Goal: Check status: Check status

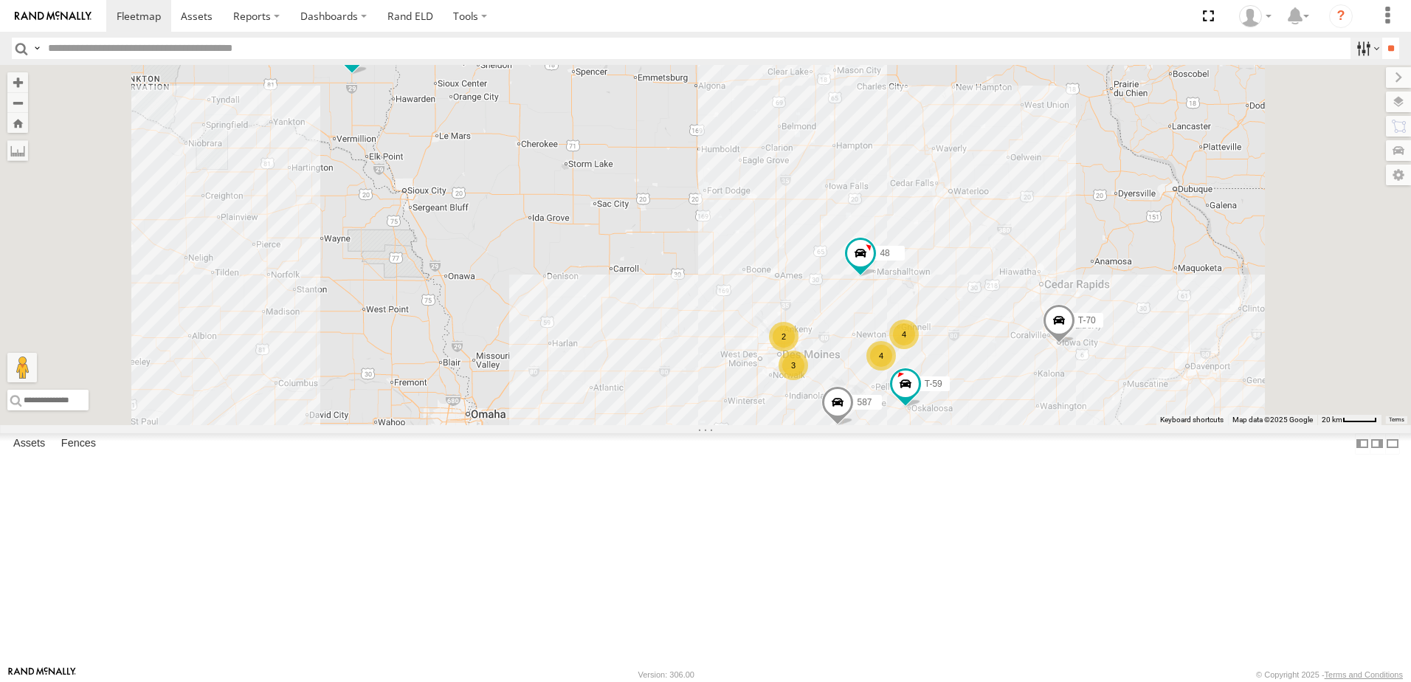
click at [1356, 45] on label at bounding box center [1366, 48] width 32 height 21
click at [0, 0] on span "Tractor" at bounding box center [0, 0] width 0 height 0
click at [1382, 44] on input "**" at bounding box center [1390, 48] width 17 height 21
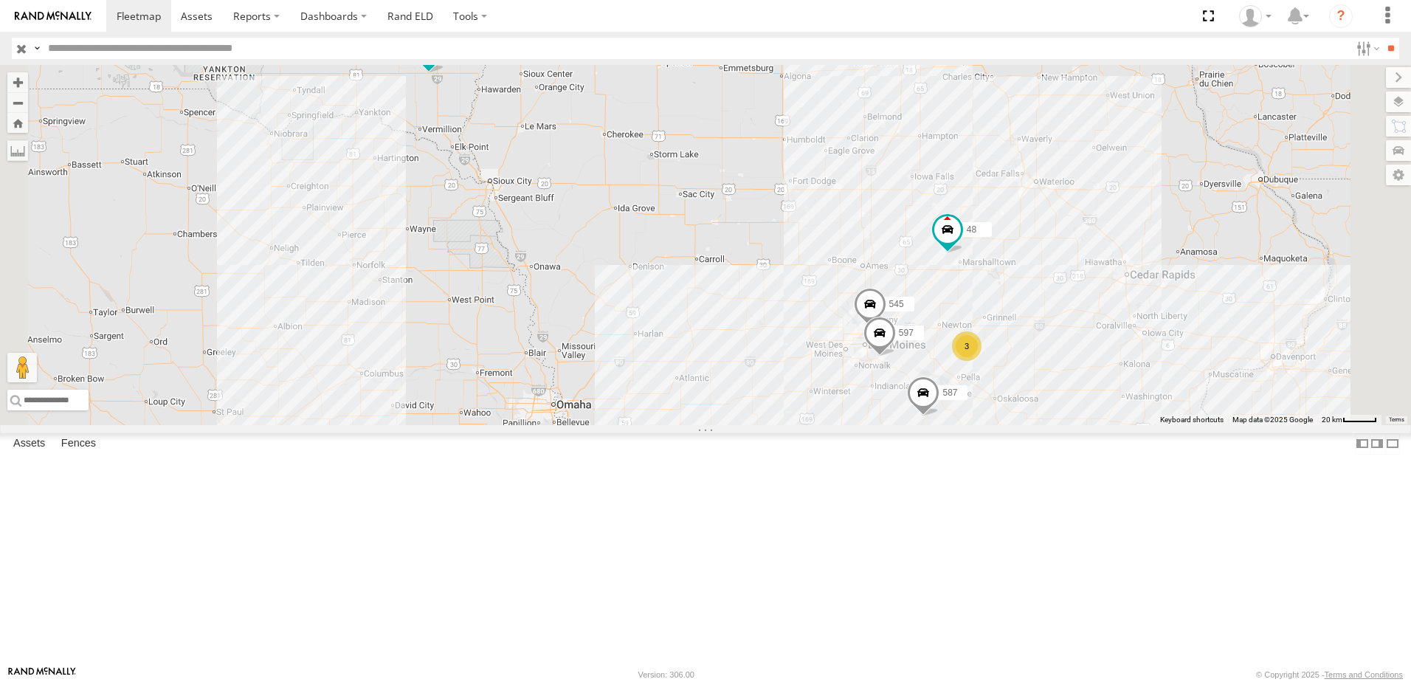
click at [0, 0] on div "597" at bounding box center [0, 0] width 0 height 0
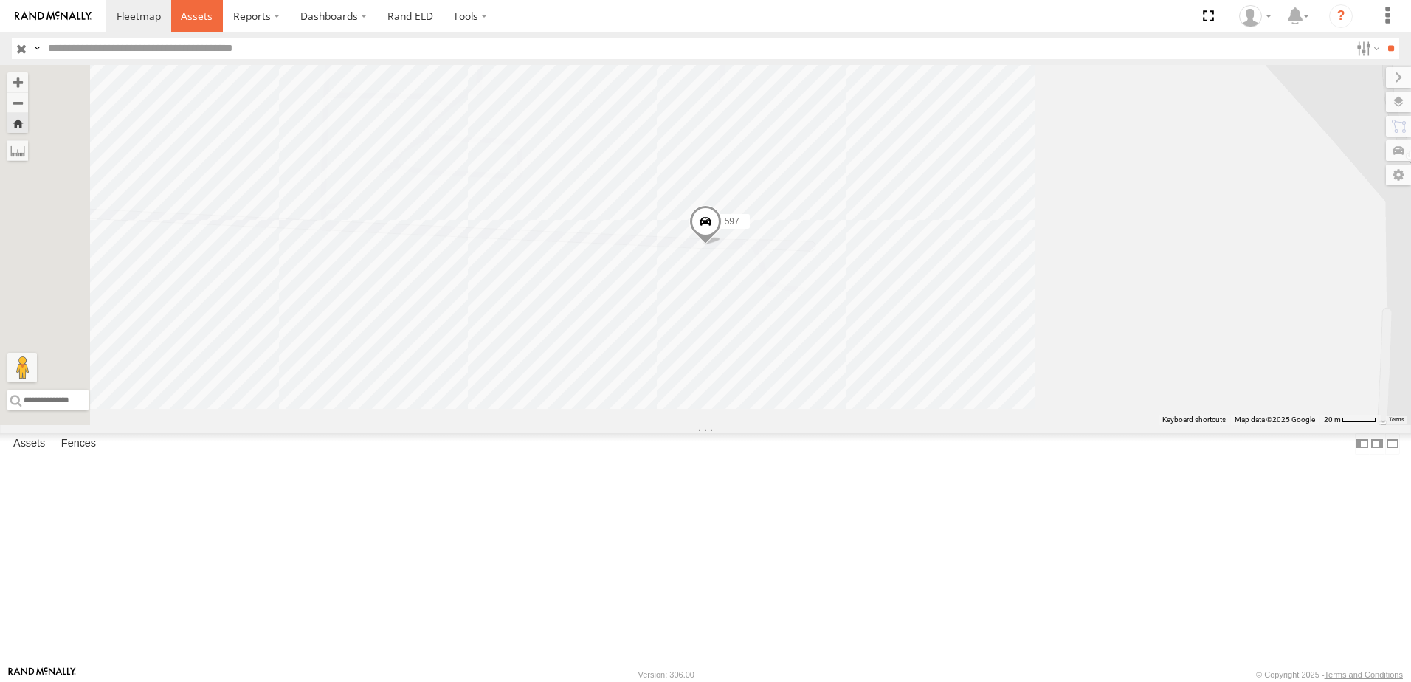
click at [204, 11] on span at bounding box center [197, 16] width 32 height 14
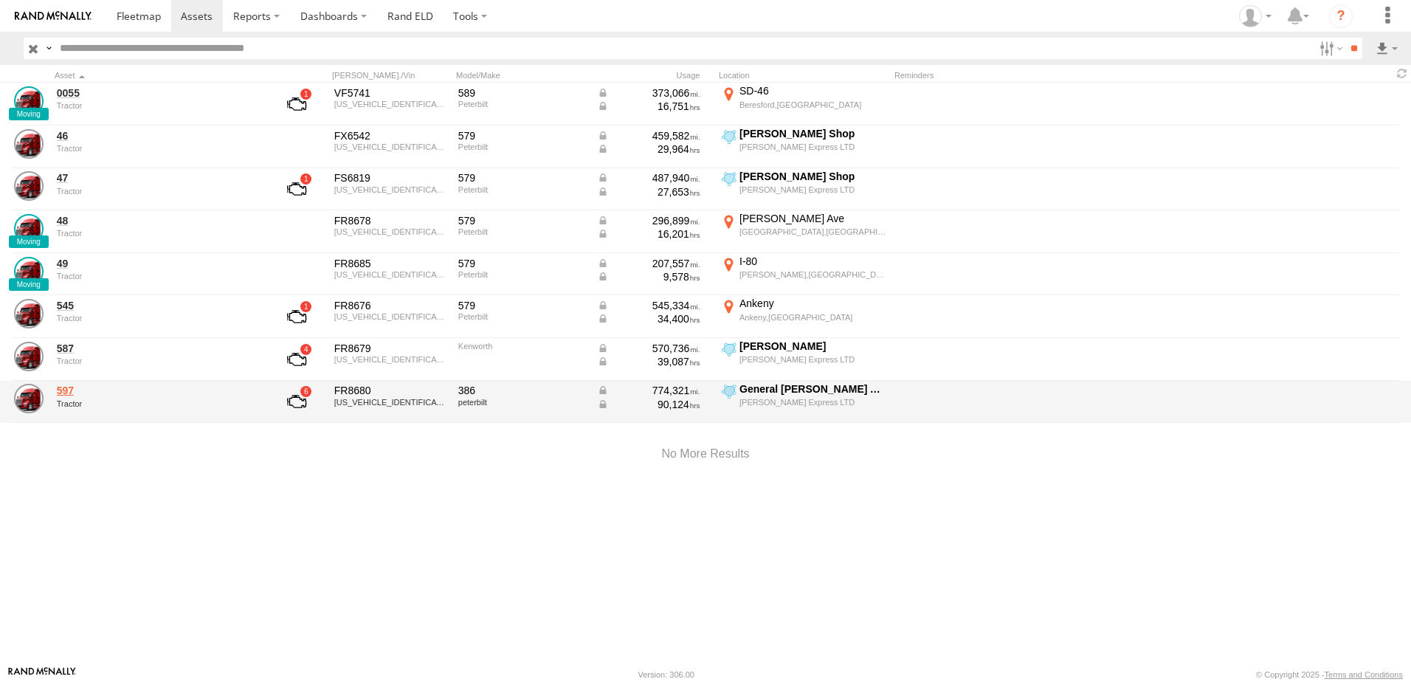
click at [63, 391] on link "597" at bounding box center [158, 390] width 202 height 13
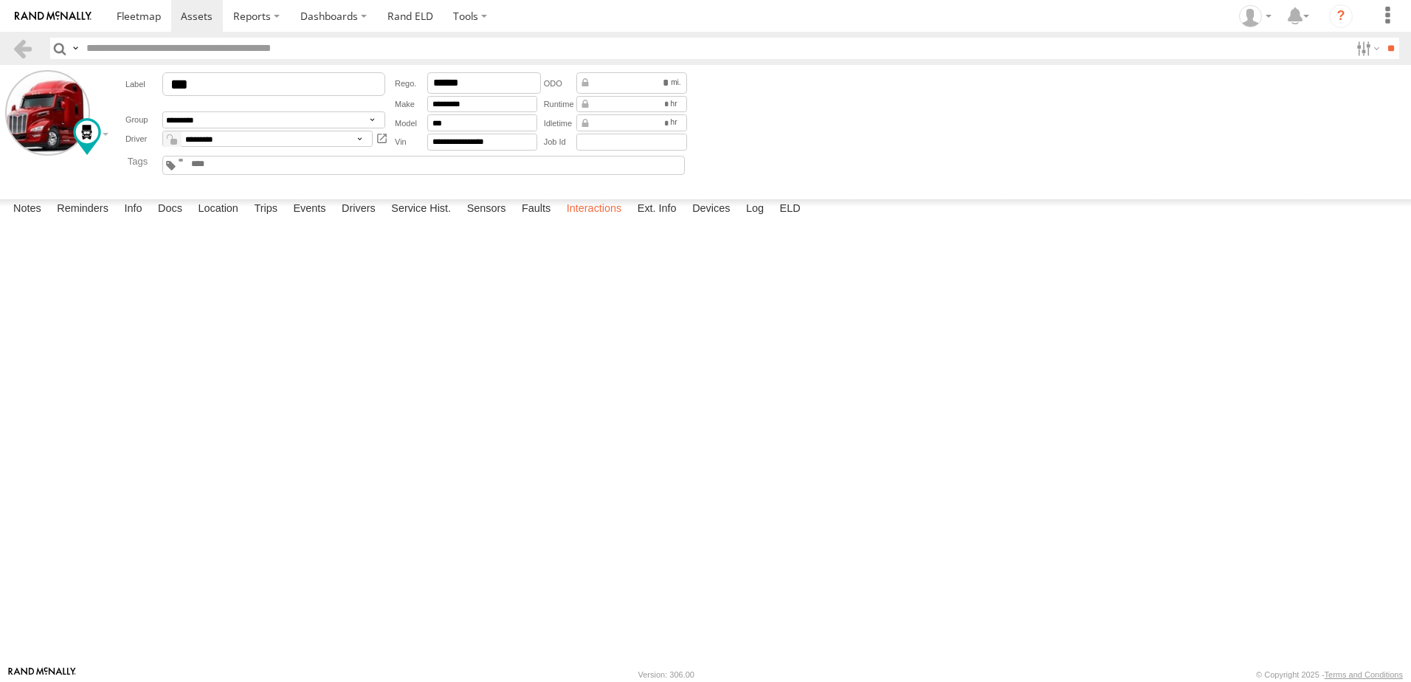
click at [596, 220] on label "Interactions" at bounding box center [594, 209] width 70 height 21
click at [17, 46] on link at bounding box center [22, 48] width 21 height 21
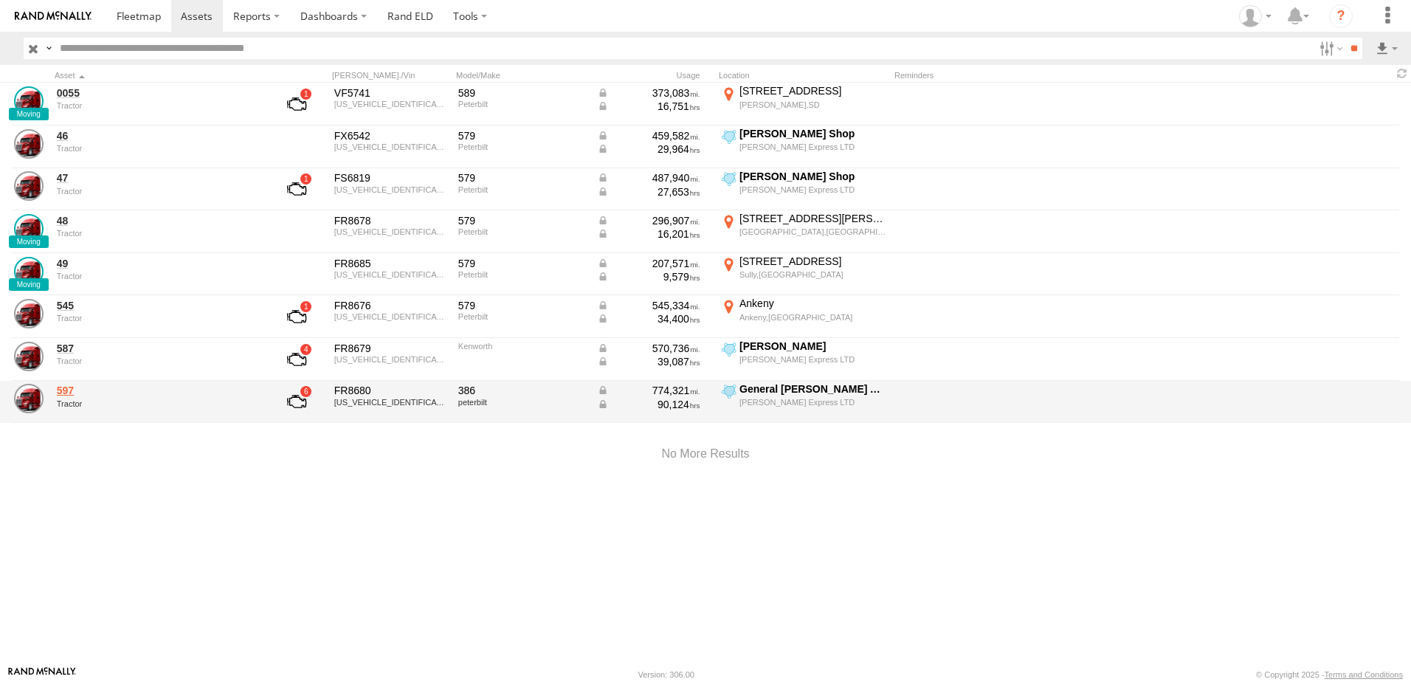
click at [66, 393] on link "597" at bounding box center [158, 390] width 202 height 13
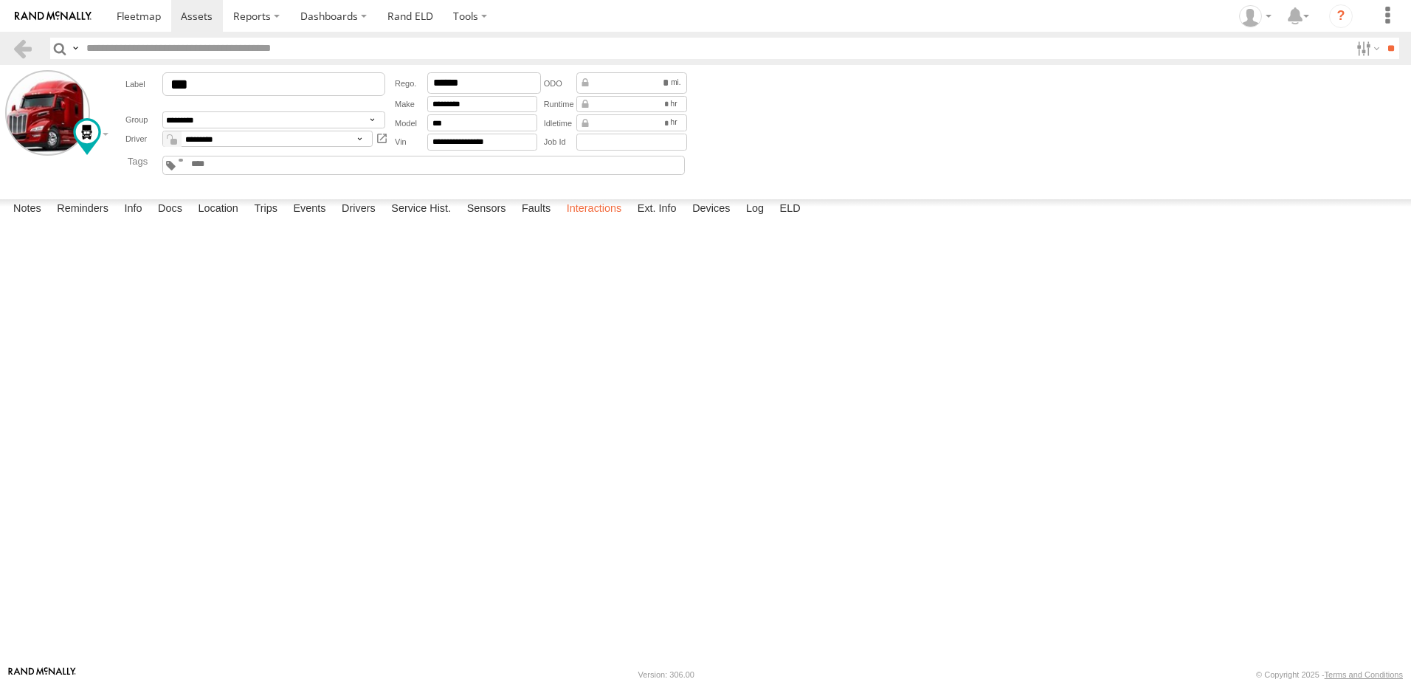
click at [596, 220] on label "Interactions" at bounding box center [594, 209] width 70 height 21
click at [23, 44] on link at bounding box center [22, 48] width 21 height 21
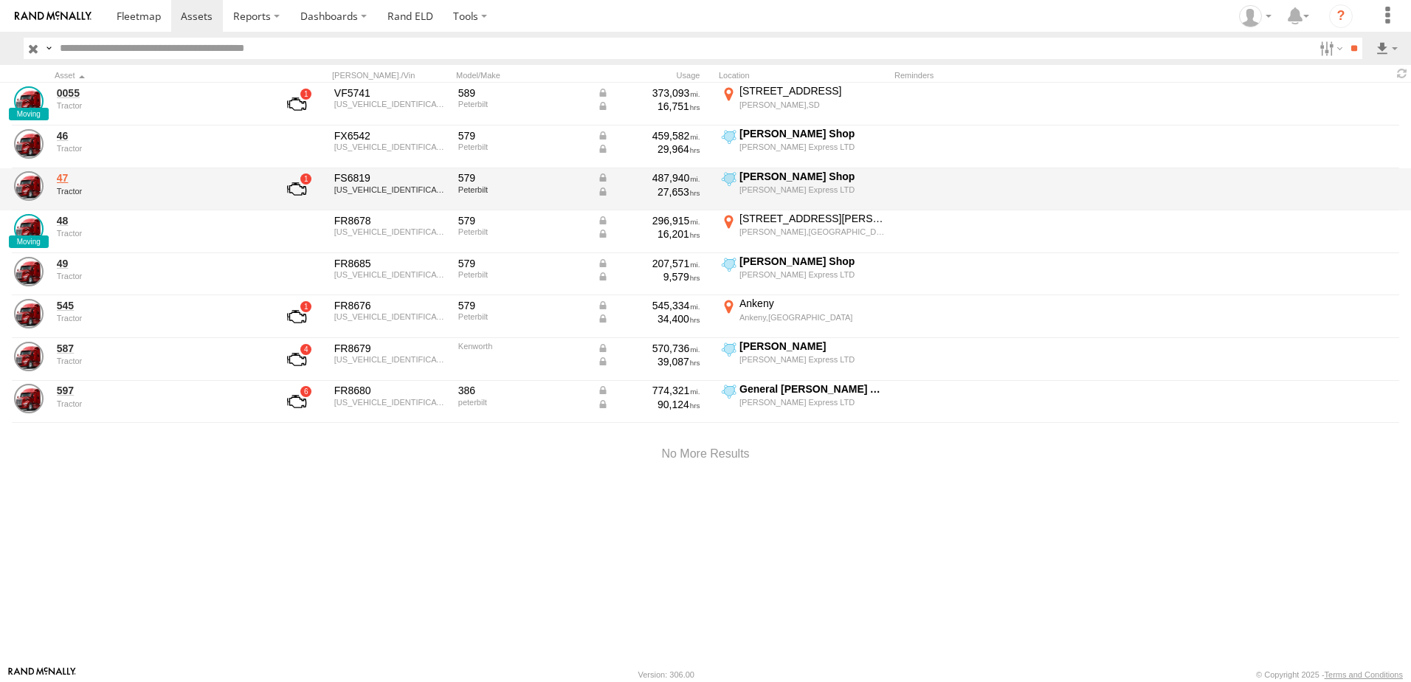
click at [63, 182] on link "47" at bounding box center [158, 177] width 202 height 13
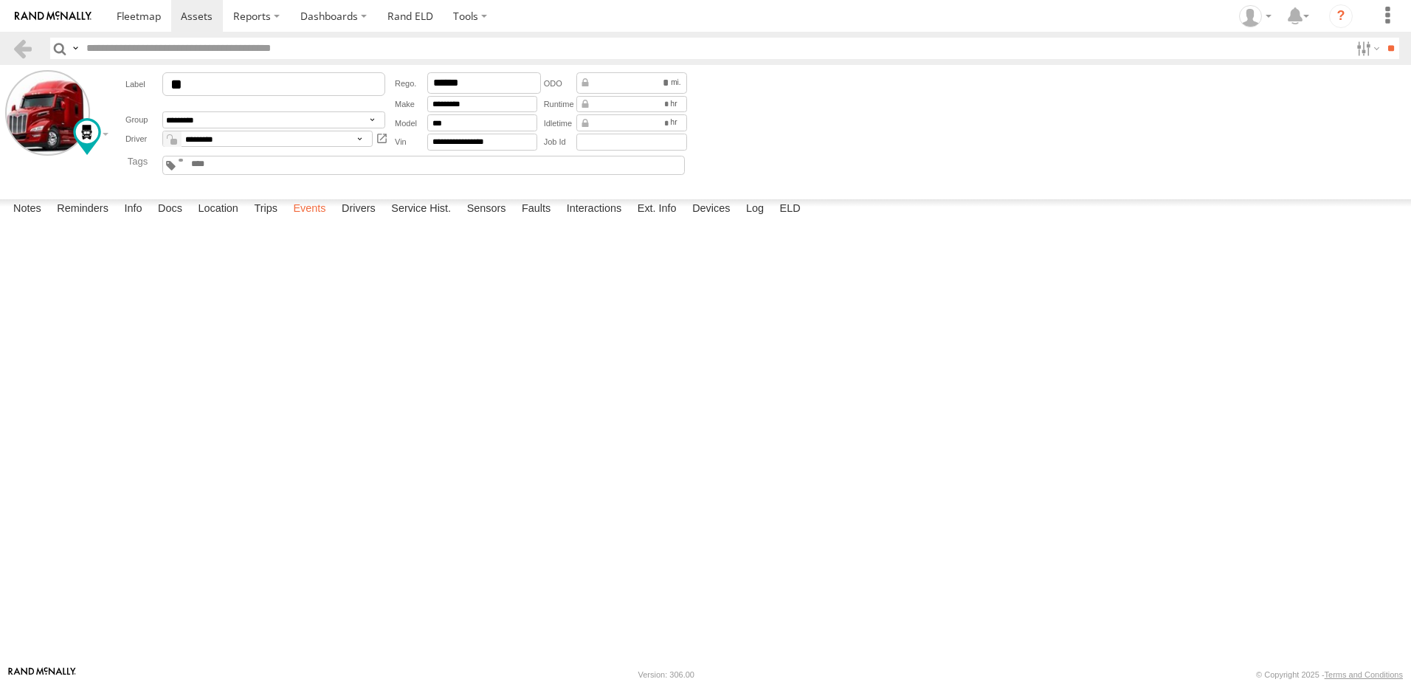
click at [305, 220] on label "Events" at bounding box center [309, 209] width 47 height 21
click at [18, 46] on link at bounding box center [22, 48] width 21 height 21
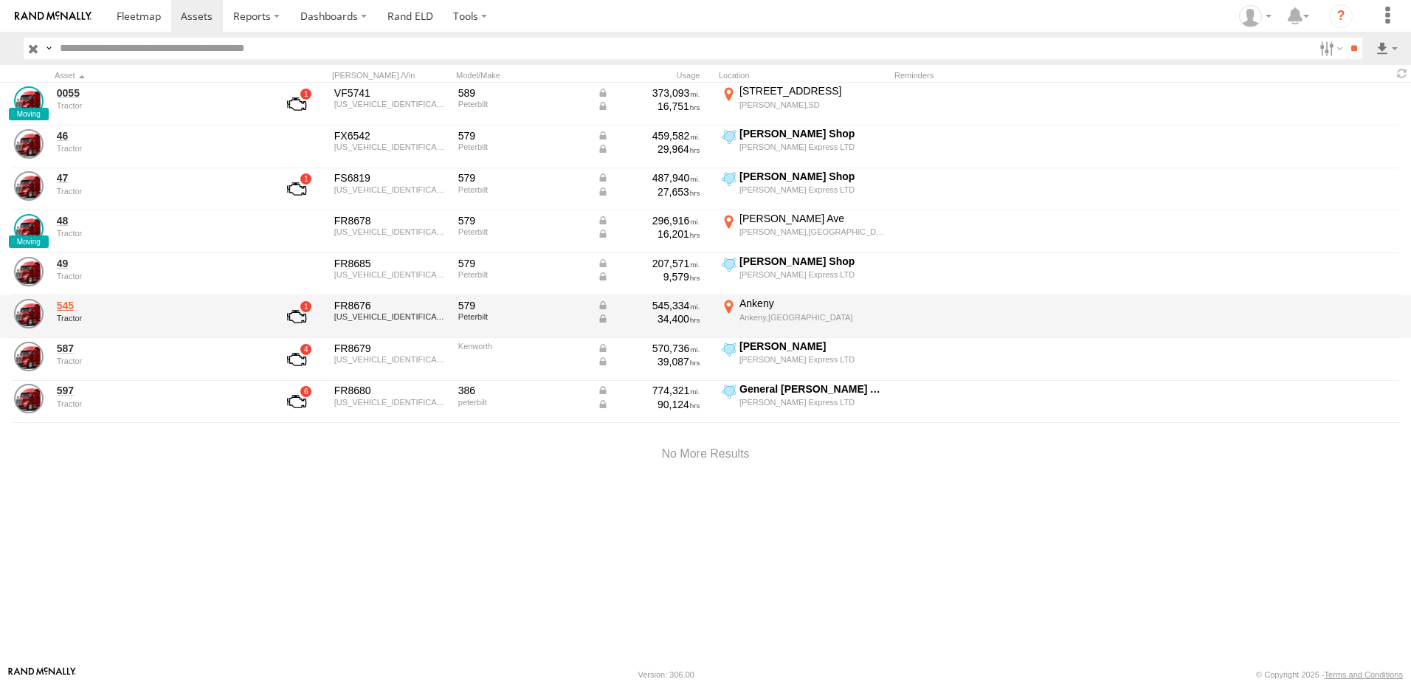
click at [58, 307] on link "545" at bounding box center [158, 305] width 202 height 13
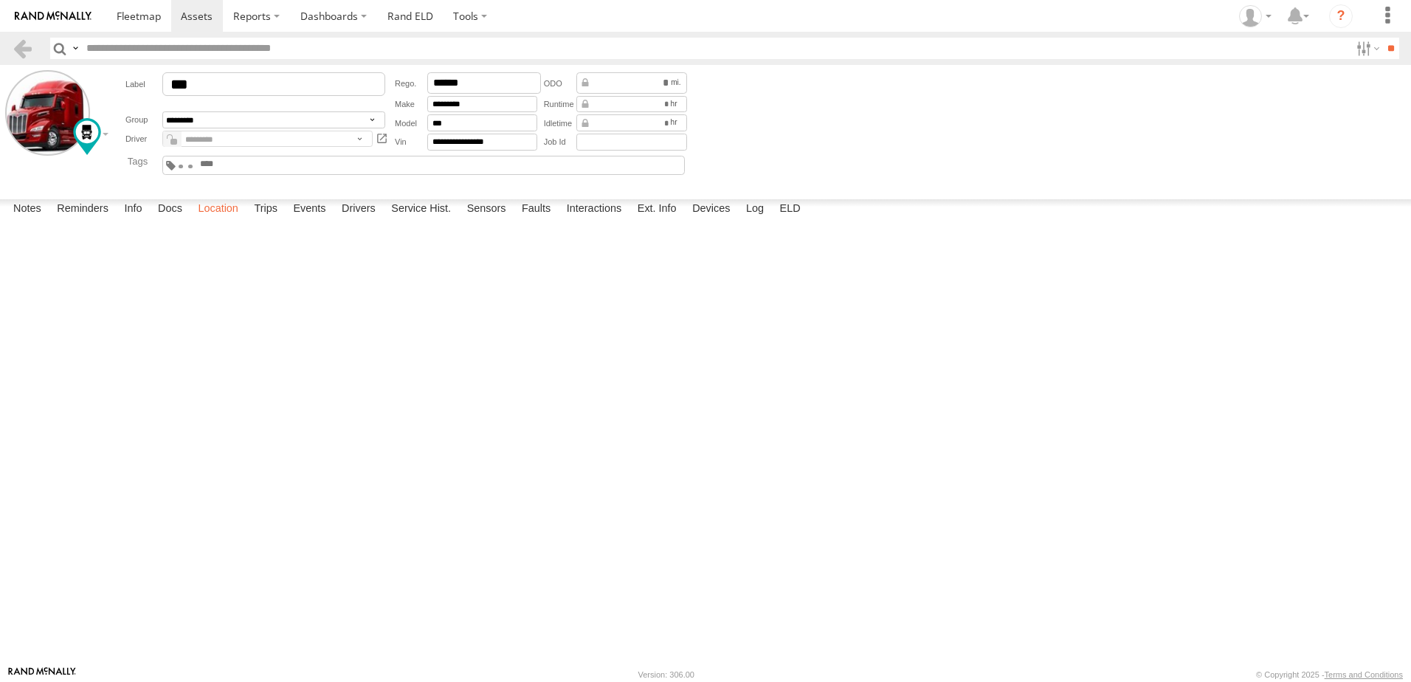
click at [238, 220] on label "Location" at bounding box center [217, 209] width 55 height 21
